Goal: Navigation & Orientation: Find specific page/section

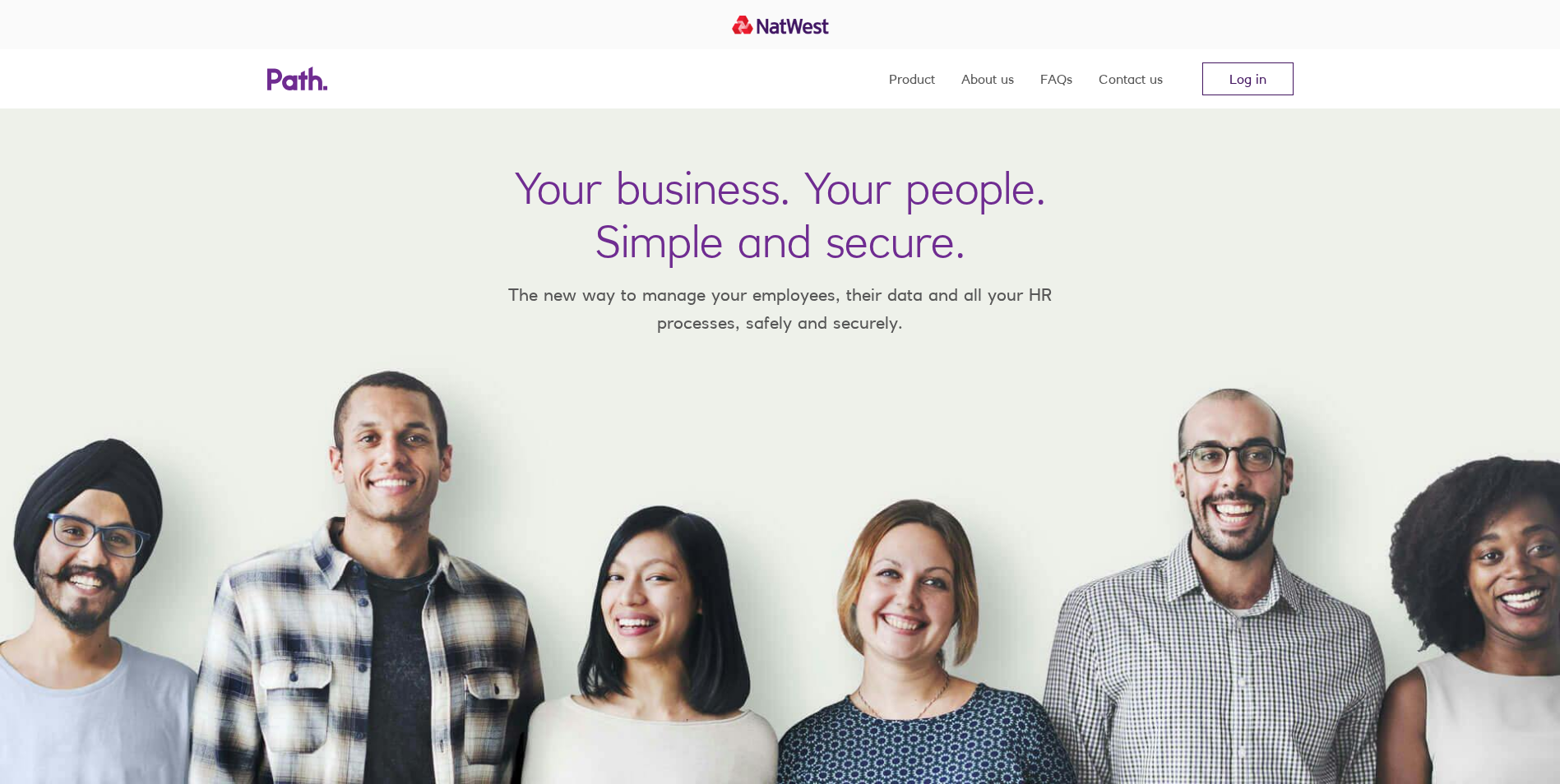
click at [1251, 78] on link "Log in" at bounding box center [1248, 78] width 91 height 33
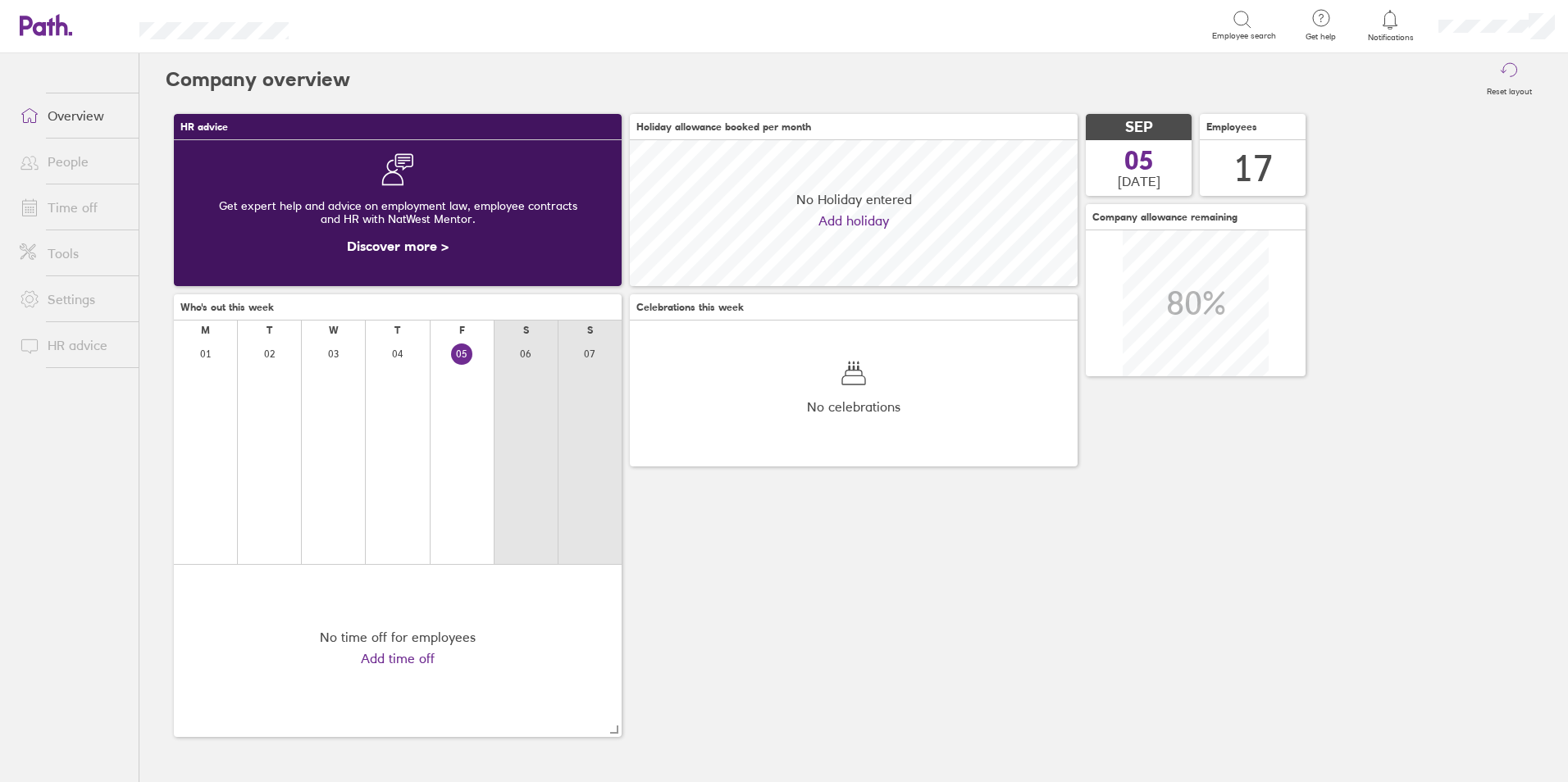
scroll to position [146, 448]
click at [56, 159] on link "People" at bounding box center [72, 161] width 132 height 33
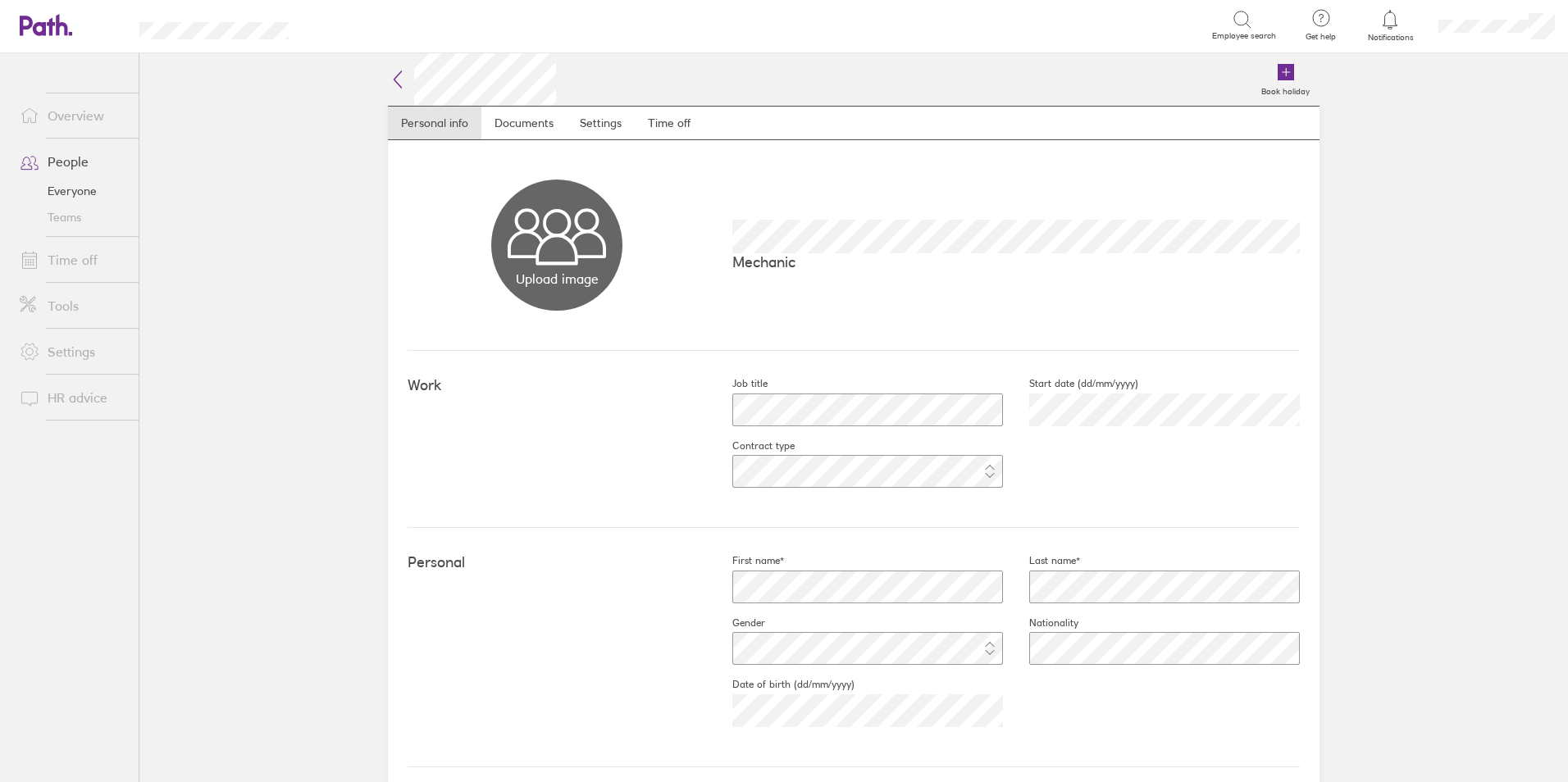
click at [54, 162] on link "People" at bounding box center [72, 161] width 132 height 33
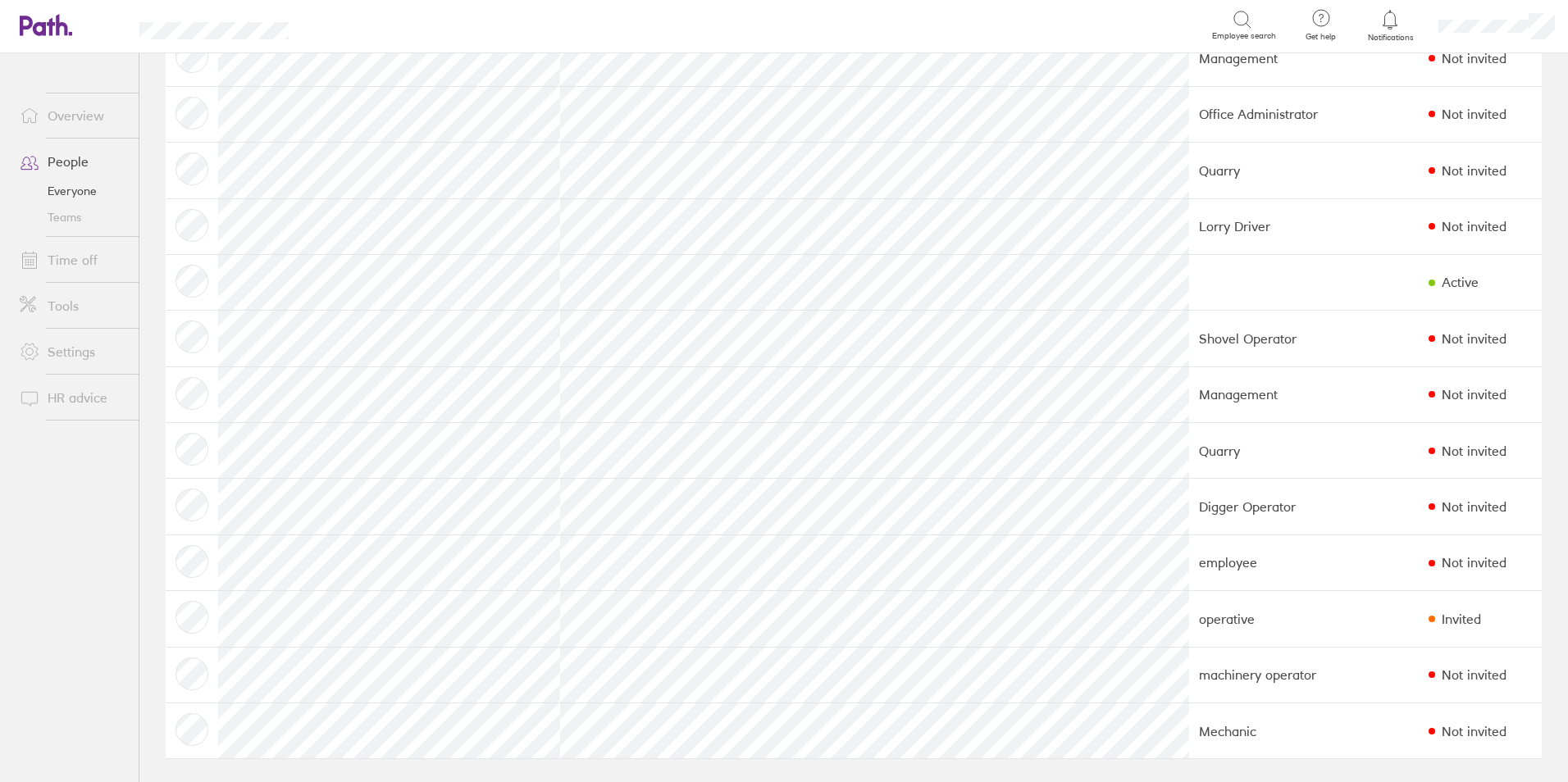
scroll to position [342, 0]
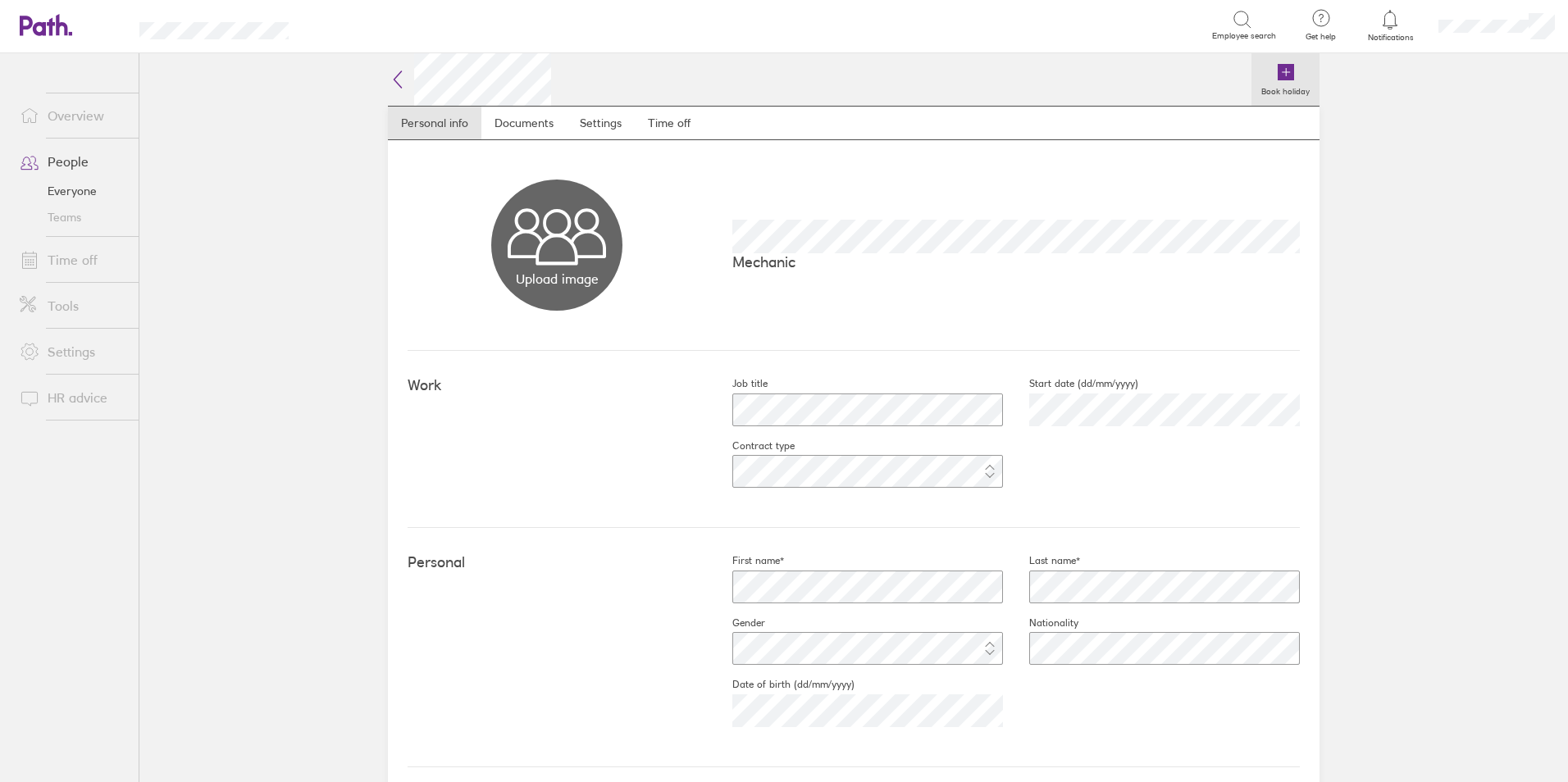
click at [1278, 72] on icon at bounding box center [1286, 72] width 17 height 17
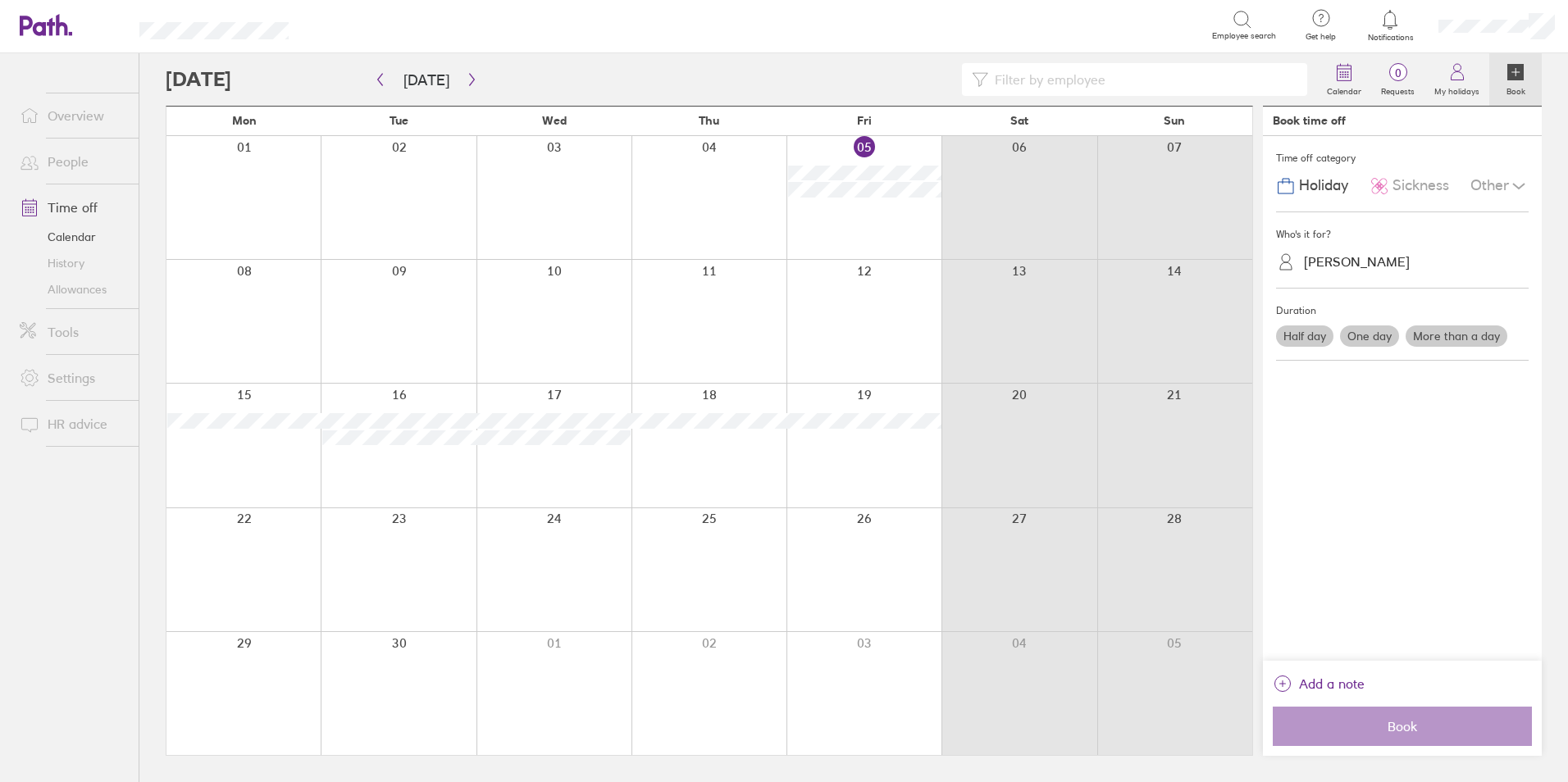
click at [840, 211] on div at bounding box center [864, 198] width 155 height 123
